Goal: Information Seeking & Learning: Check status

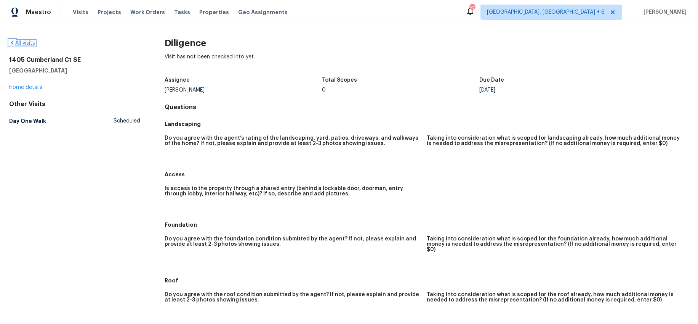
click at [24, 42] on link "All visits" at bounding box center [22, 42] width 26 height 5
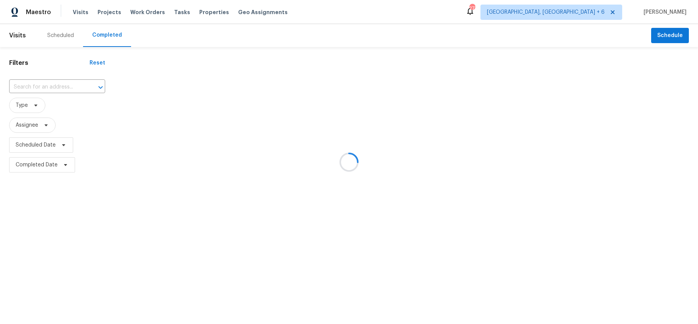
click at [57, 87] on div at bounding box center [349, 162] width 698 height 324
click at [38, 88] on div at bounding box center [349, 162] width 698 height 324
click at [41, 84] on div at bounding box center [349, 162] width 698 height 324
click at [55, 38] on div at bounding box center [349, 162] width 698 height 324
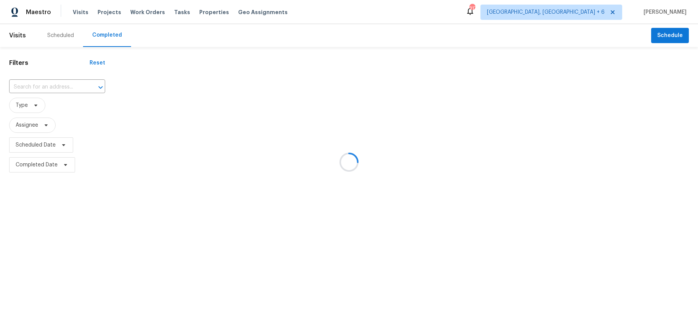
drag, startPoint x: 54, startPoint y: 36, endPoint x: 58, endPoint y: 35, distance: 3.8
click at [56, 36] on div at bounding box center [349, 162] width 698 height 324
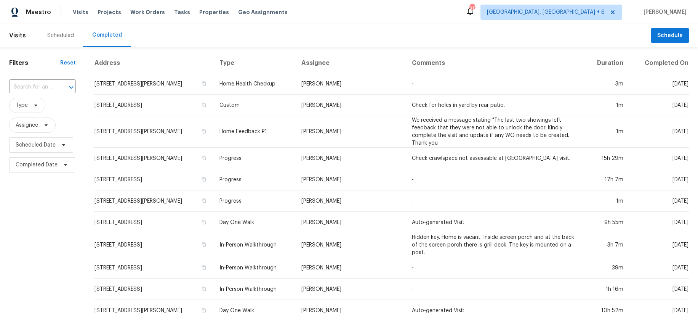
click at [102, 35] on div "Completed" at bounding box center [107, 35] width 30 height 8
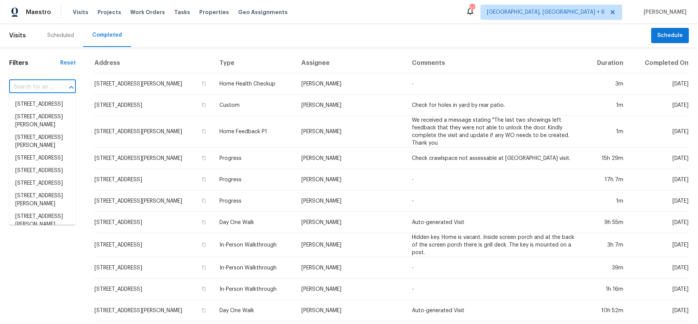
click at [36, 84] on input "text" at bounding box center [31, 87] width 45 height 12
paste input "DO NOT CHANGE THIS FIELD. For internal tracking purposes. 1WWB1THW9X73S Do you …"
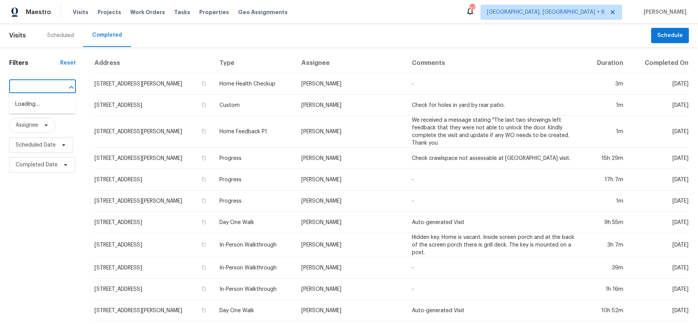
click at [34, 88] on input "text" at bounding box center [31, 87] width 45 height 12
type input "3100 [PERSON_NAME] [PERSON_NAME]"
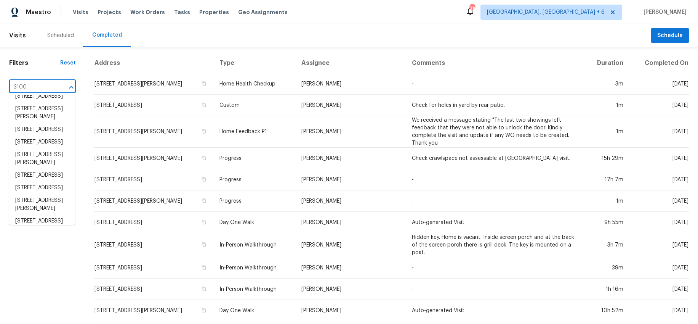
scroll to position [79, 0]
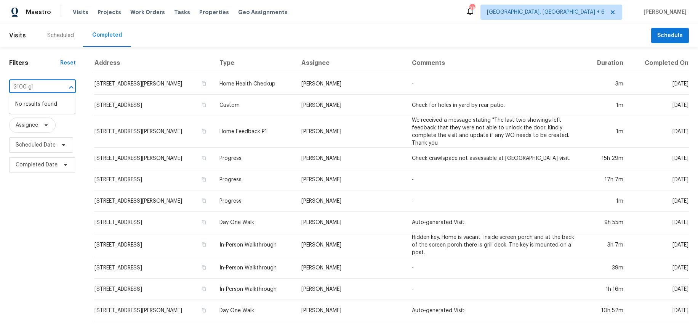
click at [36, 88] on input "3100 gl" at bounding box center [31, 87] width 45 height 12
click at [35, 88] on input "3100 gl" at bounding box center [31, 87] width 45 height 12
type input "3100 gl"
click at [575, 17] on span "[GEOGRAPHIC_DATA], [GEOGRAPHIC_DATA] + 6" at bounding box center [552, 12] width 142 height 15
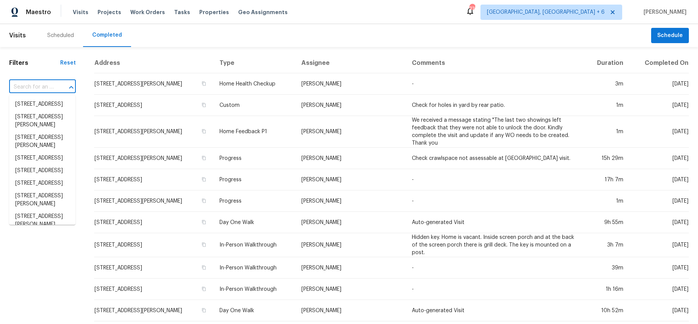
click at [38, 86] on input "text" at bounding box center [31, 87] width 45 height 12
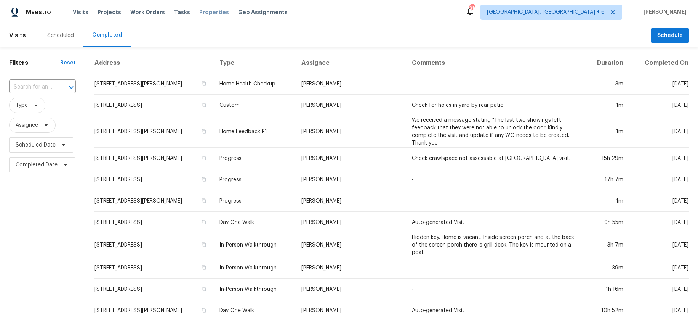
click at [202, 12] on span "Properties" at bounding box center [214, 12] width 30 height 8
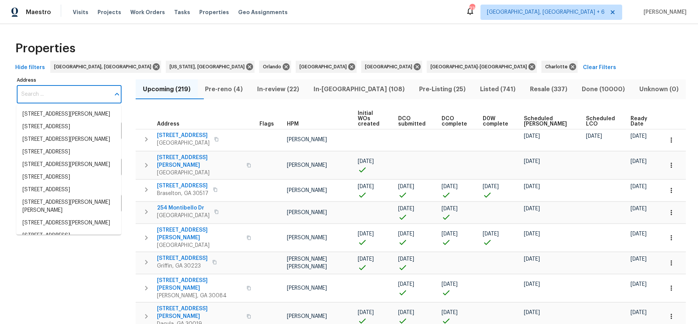
click at [50, 94] on input "Address" at bounding box center [63, 94] width 93 height 18
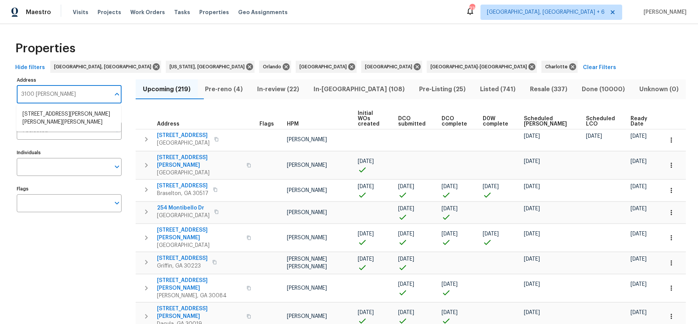
type input "3100 [PERSON_NAME]"
click at [47, 117] on li "[STREET_ADDRESS][PERSON_NAME][PERSON_NAME][PERSON_NAME]" at bounding box center [68, 118] width 105 height 21
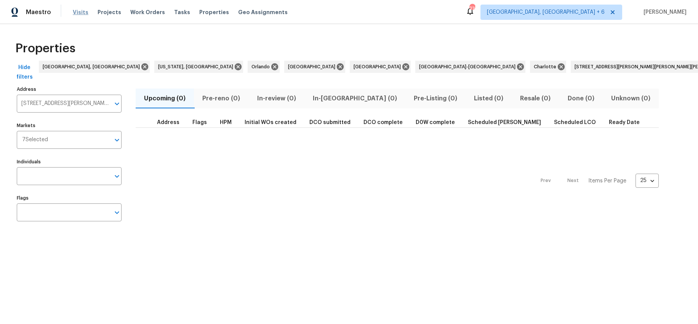
click at [80, 11] on span "Visits" at bounding box center [81, 12] width 16 height 8
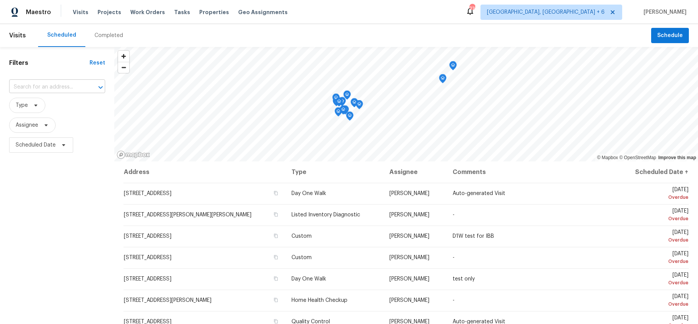
click at [54, 84] on input "text" at bounding box center [46, 87] width 75 height 12
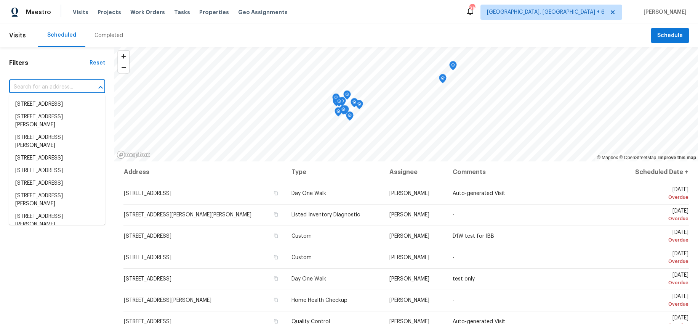
click at [109, 35] on div "Completed" at bounding box center [109, 36] width 29 height 8
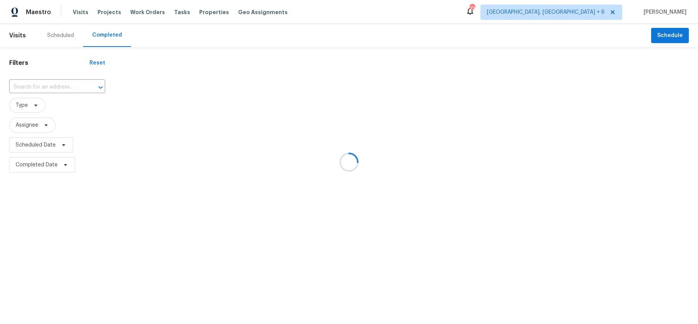
click at [55, 87] on div at bounding box center [349, 162] width 698 height 324
click at [48, 83] on div at bounding box center [349, 162] width 698 height 324
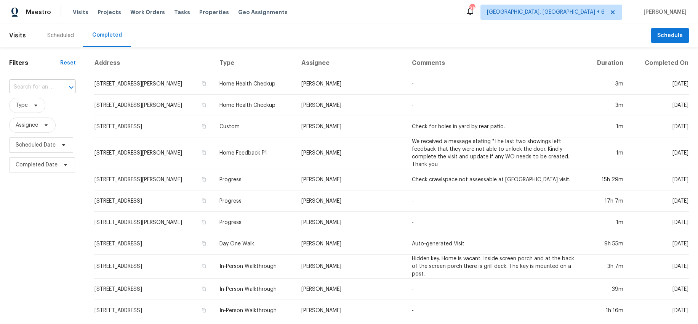
click at [54, 84] on div "​" at bounding box center [42, 87] width 67 height 12
type input "3100 [PERSON_NAME] [PERSON_NAME]"
click at [75, 12] on span "Visits" at bounding box center [81, 12] width 16 height 8
click at [202, 14] on span "Properties" at bounding box center [214, 12] width 30 height 8
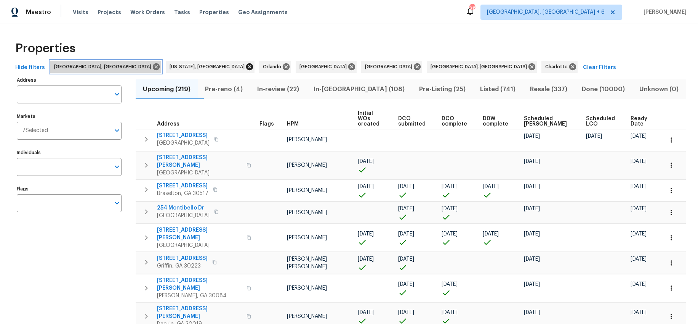
click at [153, 69] on icon at bounding box center [156, 66] width 7 height 7
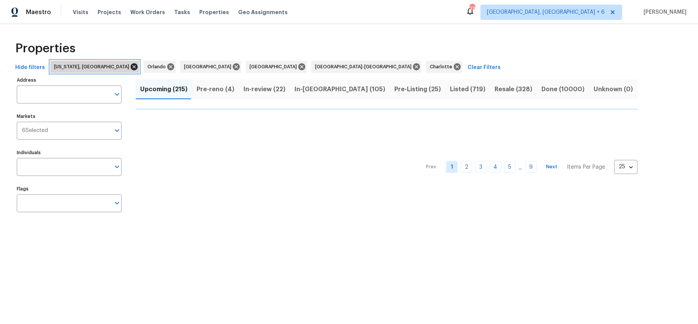
click at [130, 69] on icon at bounding box center [134, 67] width 8 height 8
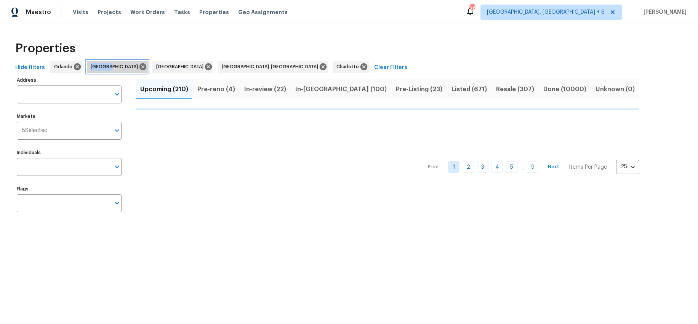
click at [91, 69] on span "[GEOGRAPHIC_DATA]" at bounding box center [116, 67] width 50 height 8
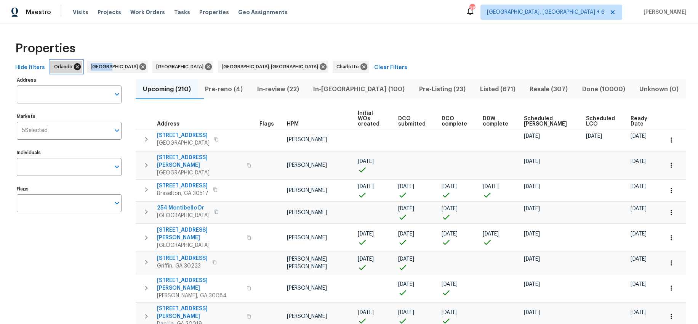
click at [74, 68] on icon at bounding box center [77, 66] width 7 height 7
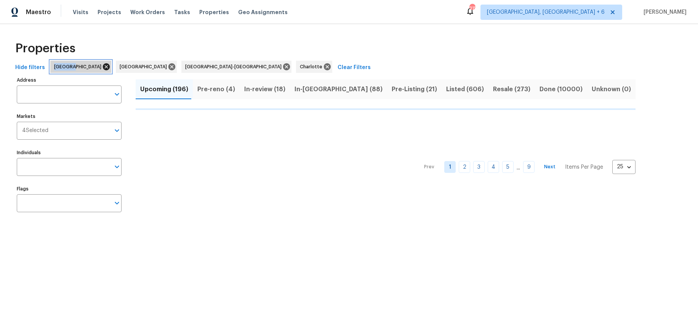
click at [102, 67] on icon at bounding box center [106, 67] width 8 height 8
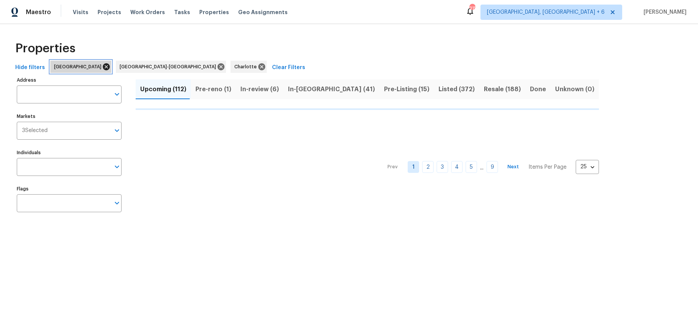
click at [102, 67] on icon at bounding box center [106, 67] width 8 height 8
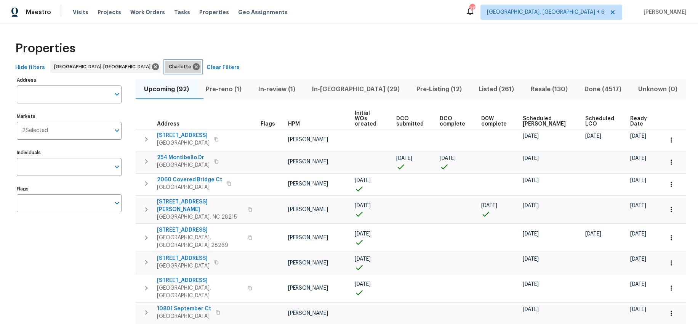
click at [193, 64] on icon at bounding box center [196, 66] width 7 height 7
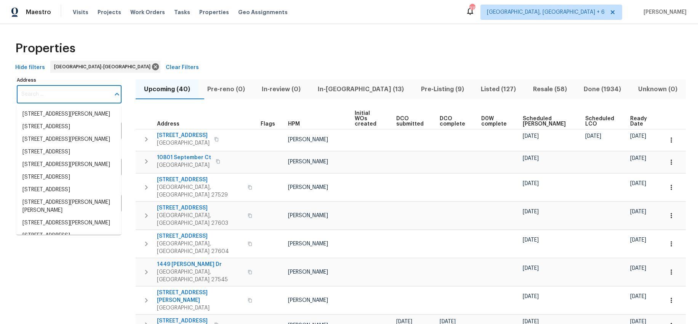
click at [53, 93] on input "Address" at bounding box center [63, 94] width 93 height 18
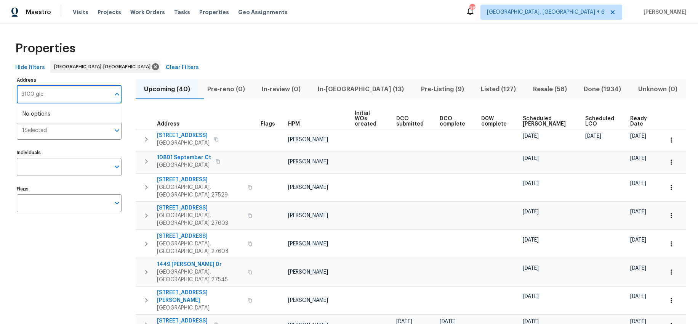
type input "3100 gle"
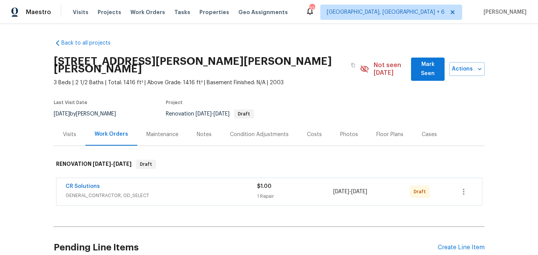
click at [68, 131] on div "Visits" at bounding box center [69, 135] width 13 height 8
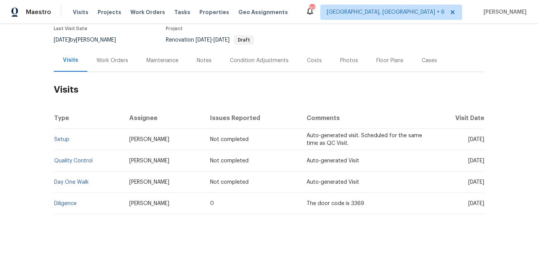
scroll to position [77, 0]
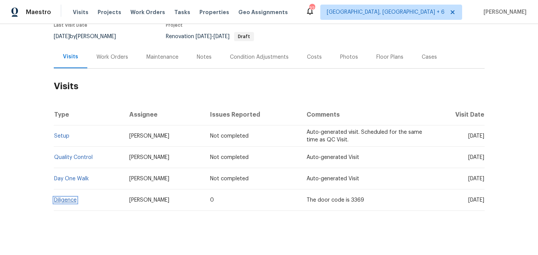
click at [61, 197] on link "Diligence" at bounding box center [65, 199] width 22 height 5
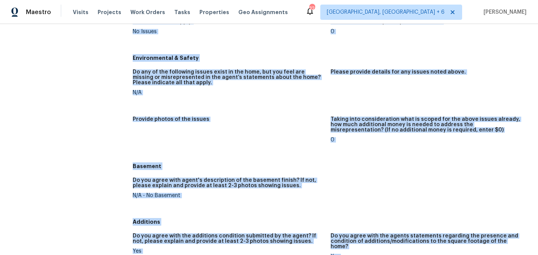
scroll to position [1050, 0]
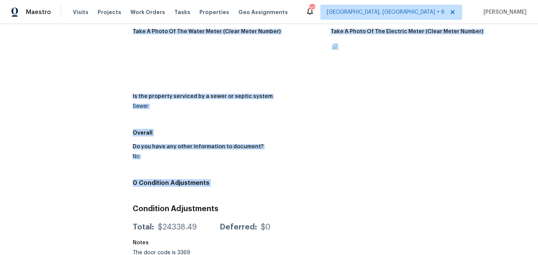
drag, startPoint x: 133, startPoint y: 41, endPoint x: 350, endPoint y: 190, distance: 263.1
copy div "Diligence Completed: 9/19/2025, 9:49 AM to 9/19/2025, 12:11 AM Assignee Ken Rom…"
